Goal: Transaction & Acquisition: Purchase product/service

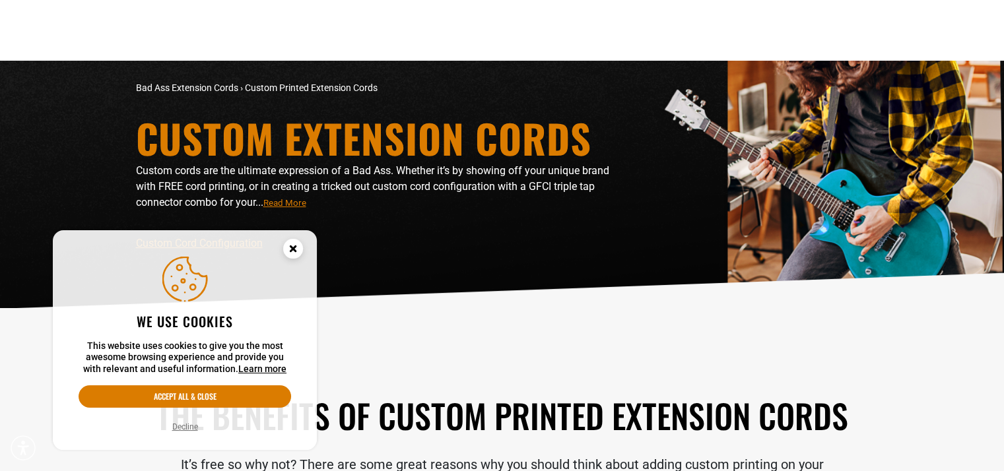
scroll to position [132, 0]
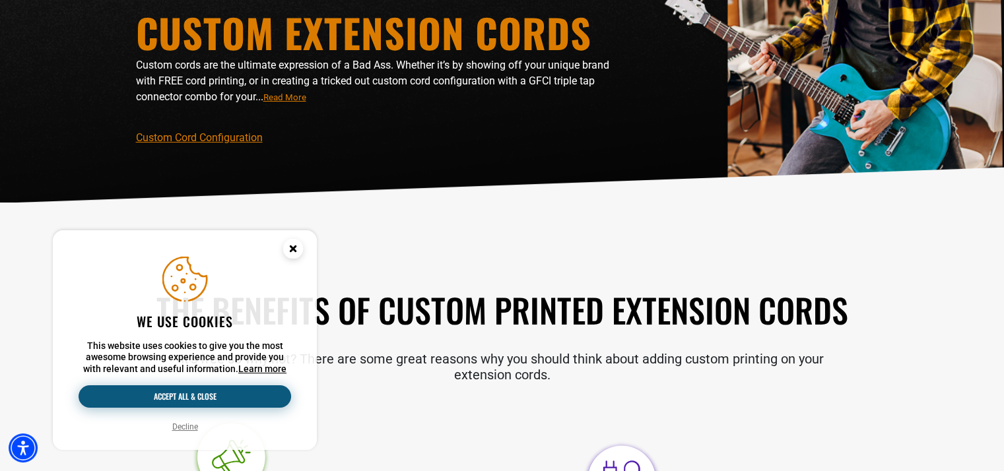
click at [213, 399] on button "Accept all & close" at bounding box center [185, 397] width 213 height 22
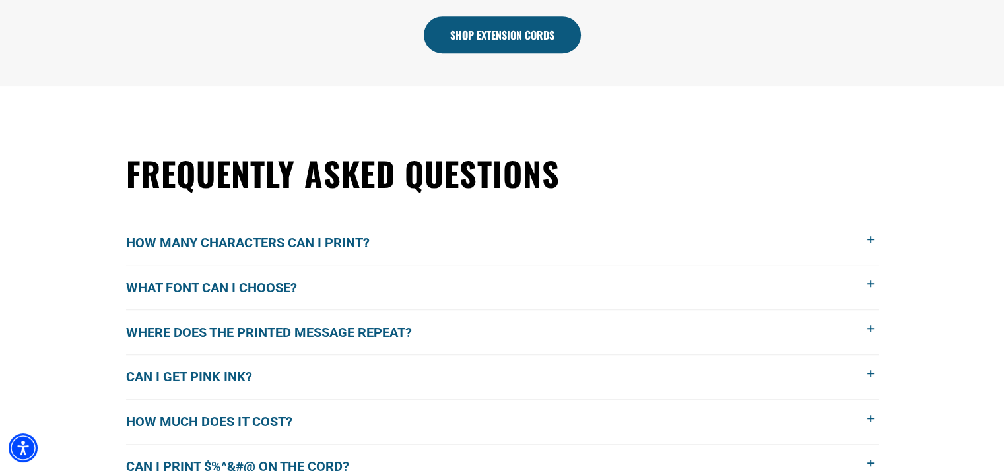
scroll to position [924, 0]
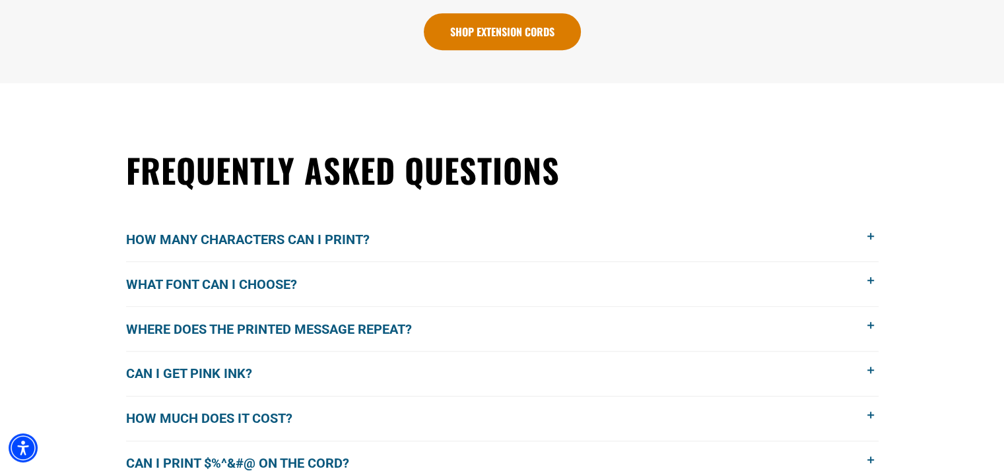
click at [467, 42] on link "Shop Extension Cords" at bounding box center [502, 31] width 157 height 37
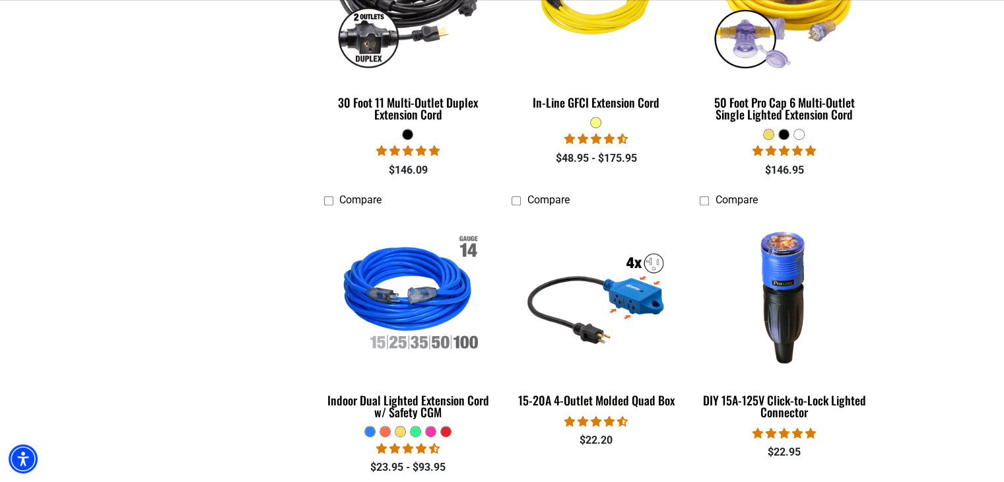
scroll to position [1717, 0]
